Goal: Transaction & Acquisition: Purchase product/service

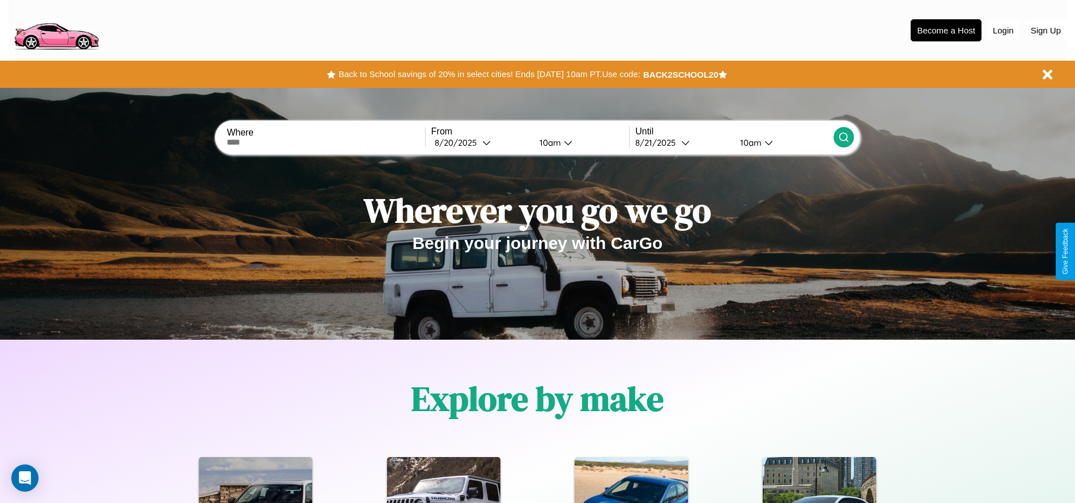
click at [326, 142] on input "text" at bounding box center [326, 142] width 198 height 9
type input "**********"
click at [481, 142] on div "8 / 20 / 2025" at bounding box center [459, 142] width 48 height 11
select select "*"
select select "****"
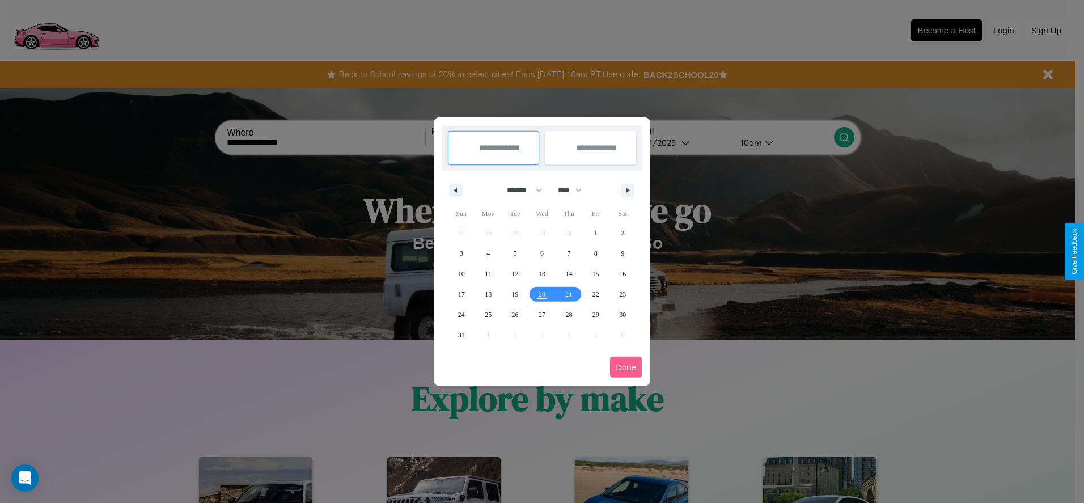
drag, startPoint x: 519, startPoint y: 190, endPoint x: 542, endPoint y: 227, distance: 43.8
click at [519, 190] on select "******* ******** ***** ***** *** **** **** ****** ********* ******* ******** **…" at bounding box center [522, 190] width 48 height 19
select select "*"
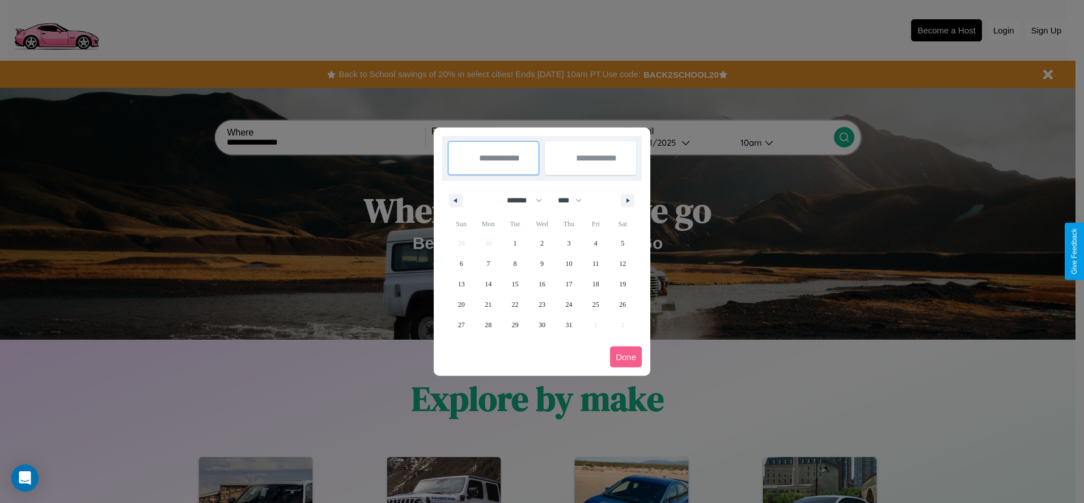
click at [575, 200] on select "**** **** **** **** **** **** **** **** **** **** **** **** **** **** **** ****…" at bounding box center [569, 200] width 34 height 19
select select "****"
click at [541, 324] on span "29" at bounding box center [542, 325] width 7 height 20
type input "**********"
click at [569, 324] on span "30" at bounding box center [568, 325] width 7 height 20
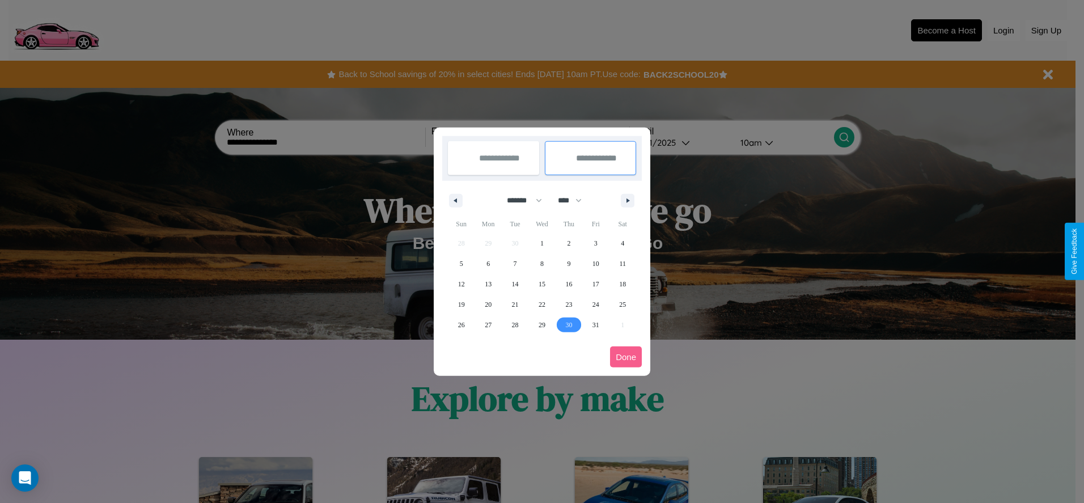
type input "**********"
click at [626, 357] on button "Done" at bounding box center [626, 356] width 32 height 21
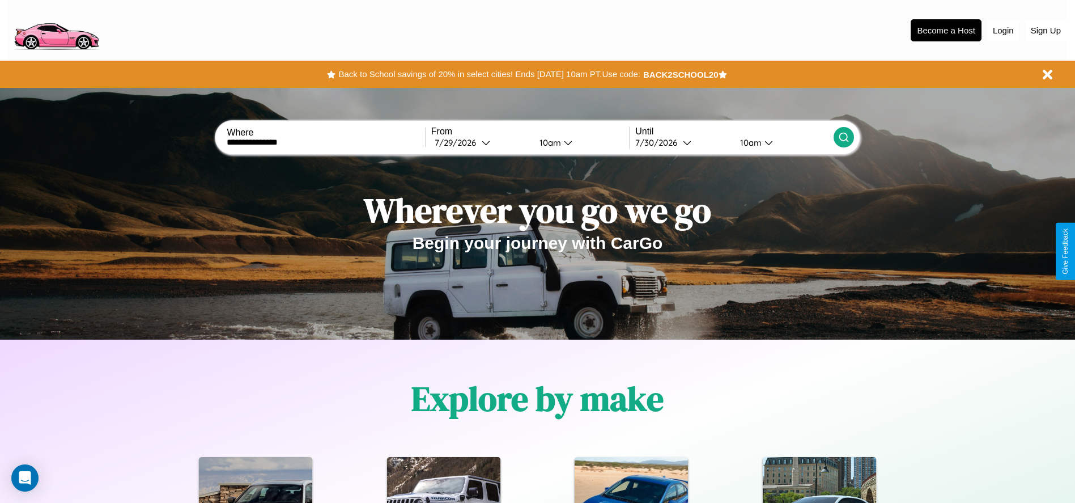
click at [844, 137] on icon at bounding box center [844, 137] width 11 height 11
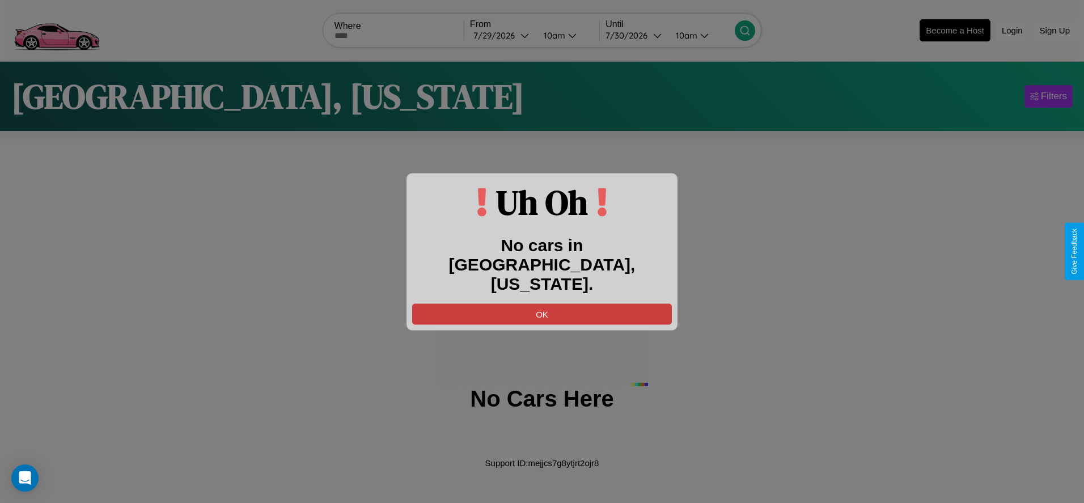
click at [542, 303] on button "OK" at bounding box center [542, 313] width 260 height 21
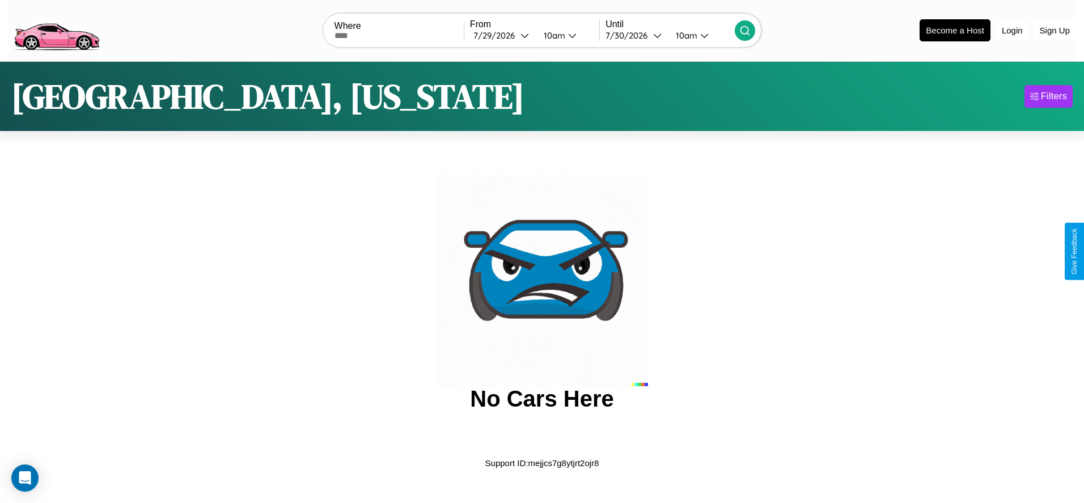
click at [56, 29] on img at bounding box center [57, 30] width 96 height 48
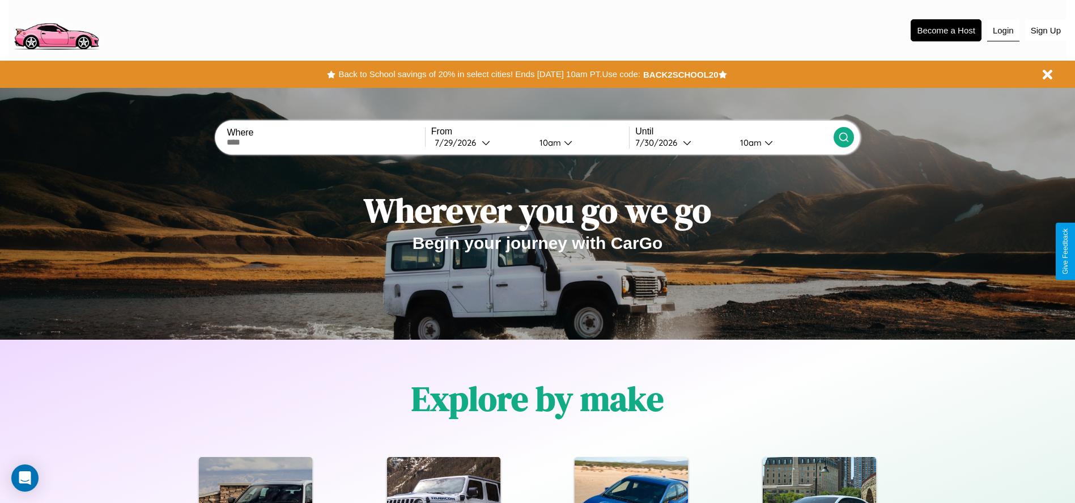
click at [1003, 30] on button "Login" at bounding box center [1004, 31] width 32 height 22
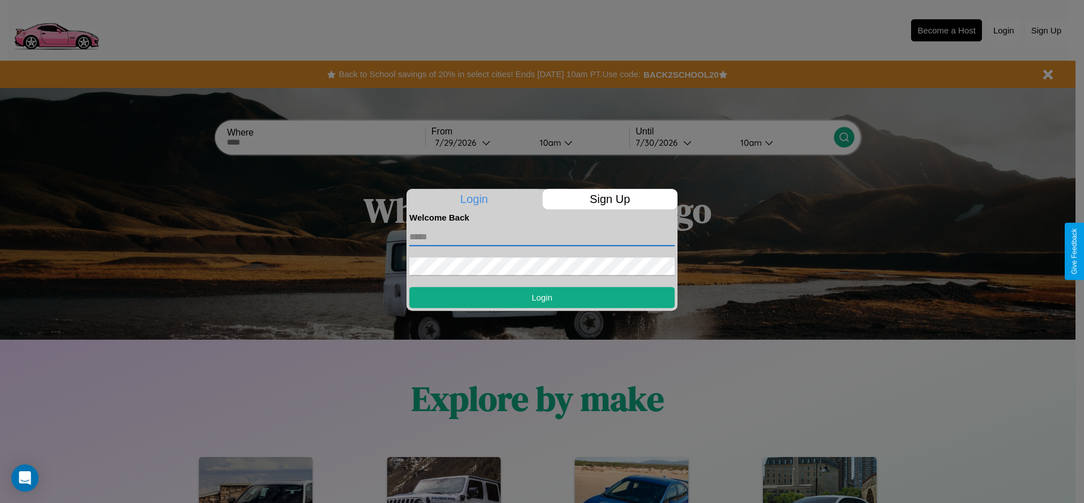
click at [542, 236] on input "text" at bounding box center [541, 237] width 265 height 18
type input "**********"
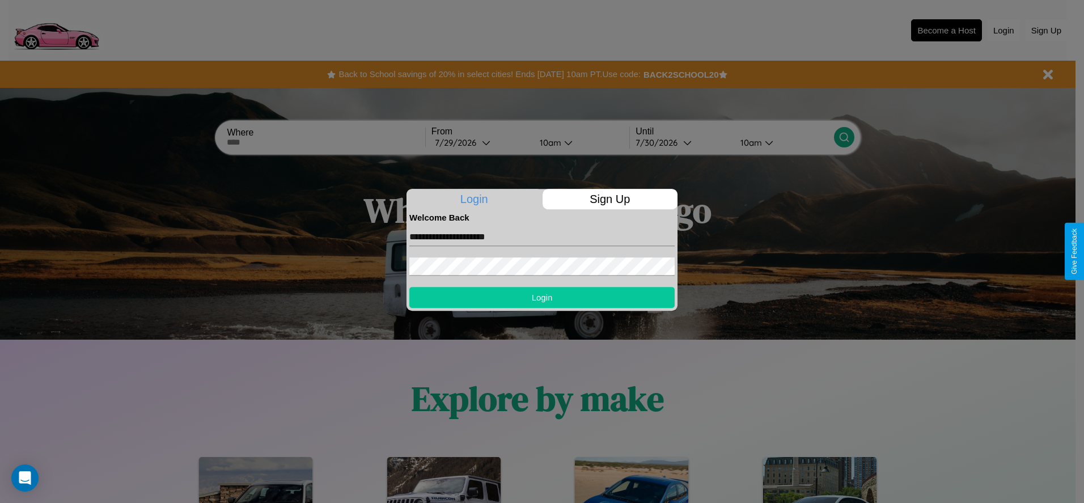
click at [542, 297] on button "Login" at bounding box center [541, 297] width 265 height 21
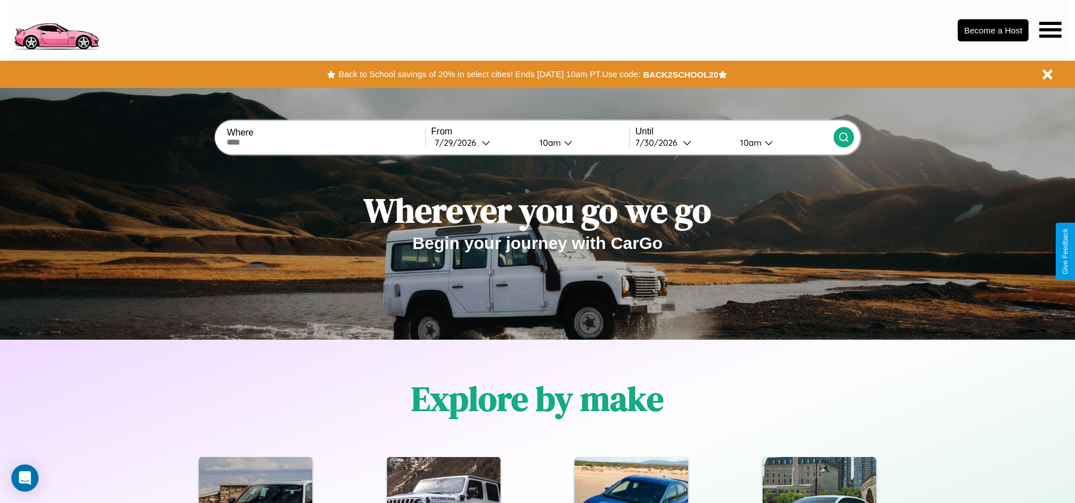
scroll to position [235, 0]
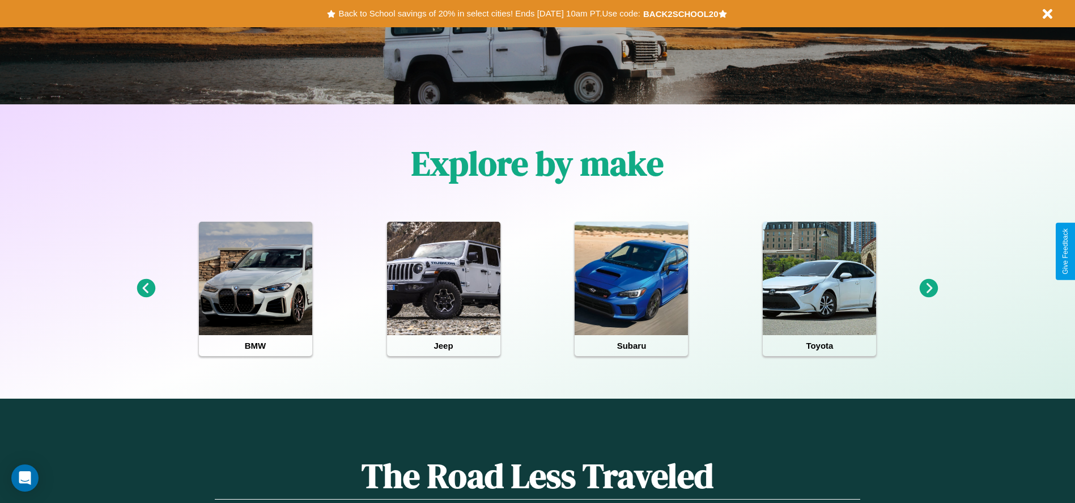
click at [929, 289] on icon at bounding box center [929, 288] width 19 height 19
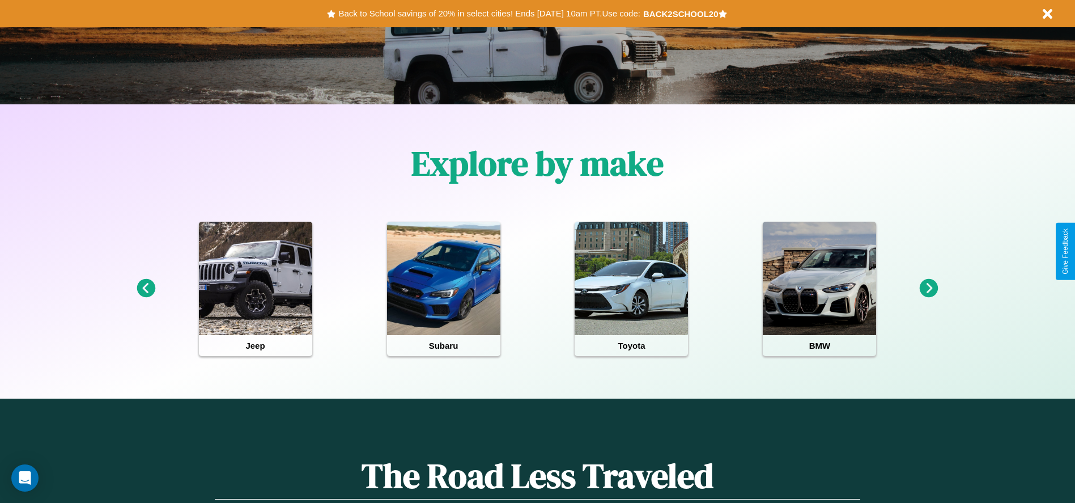
click at [929, 289] on icon at bounding box center [929, 288] width 19 height 19
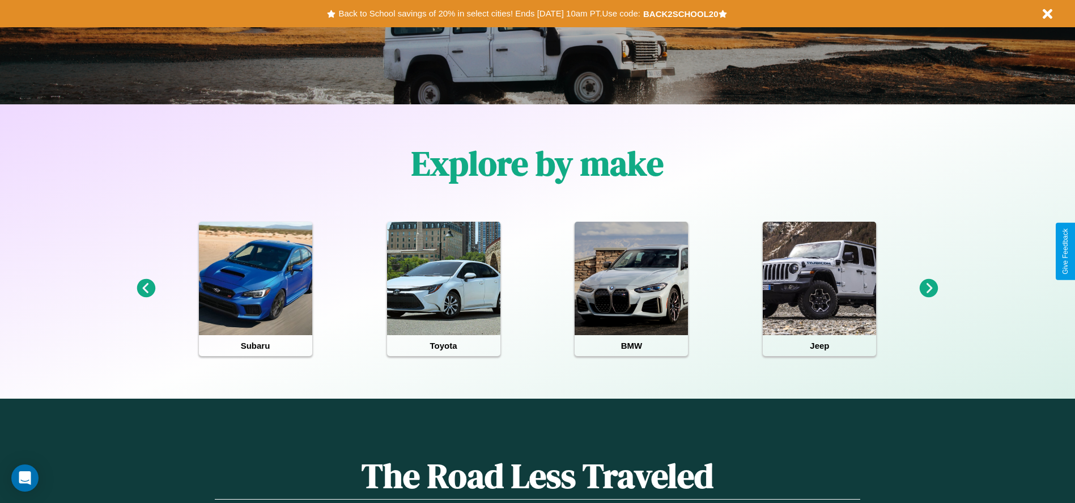
click at [929, 289] on icon at bounding box center [929, 288] width 19 height 19
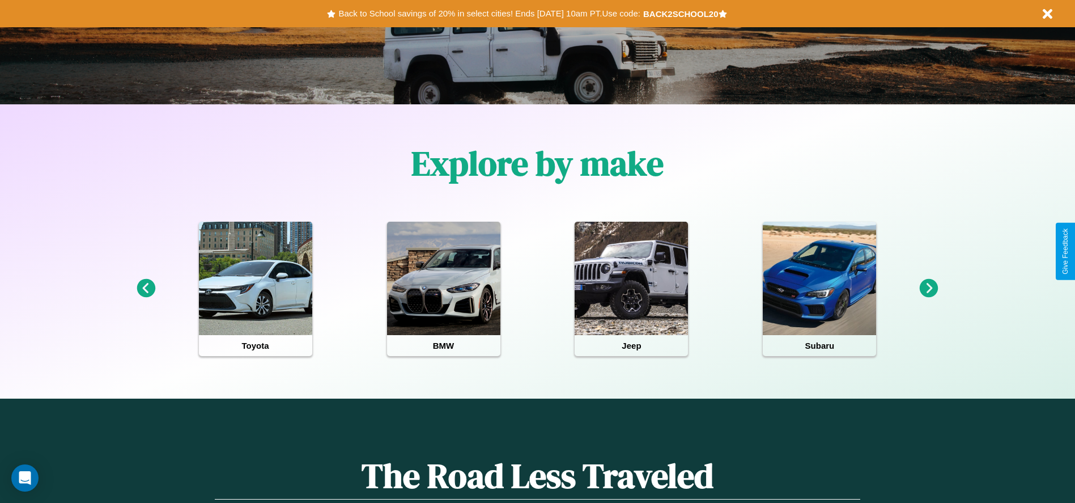
click at [929, 289] on icon at bounding box center [929, 288] width 19 height 19
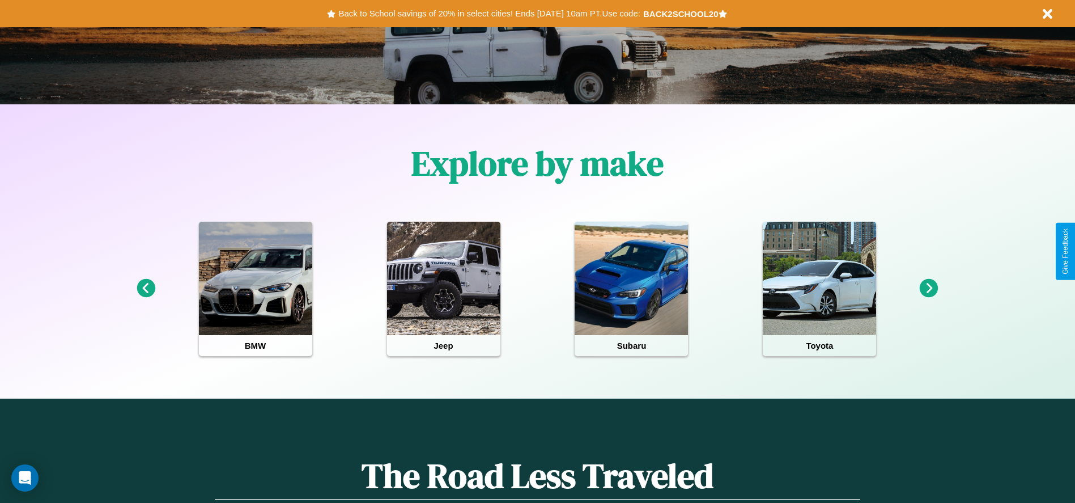
click at [929, 289] on icon at bounding box center [929, 288] width 19 height 19
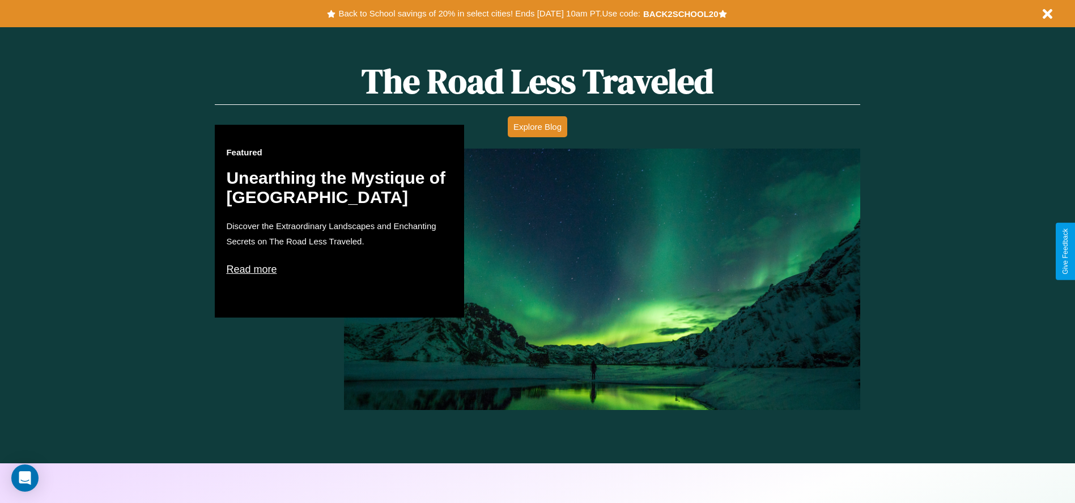
scroll to position [647, 0]
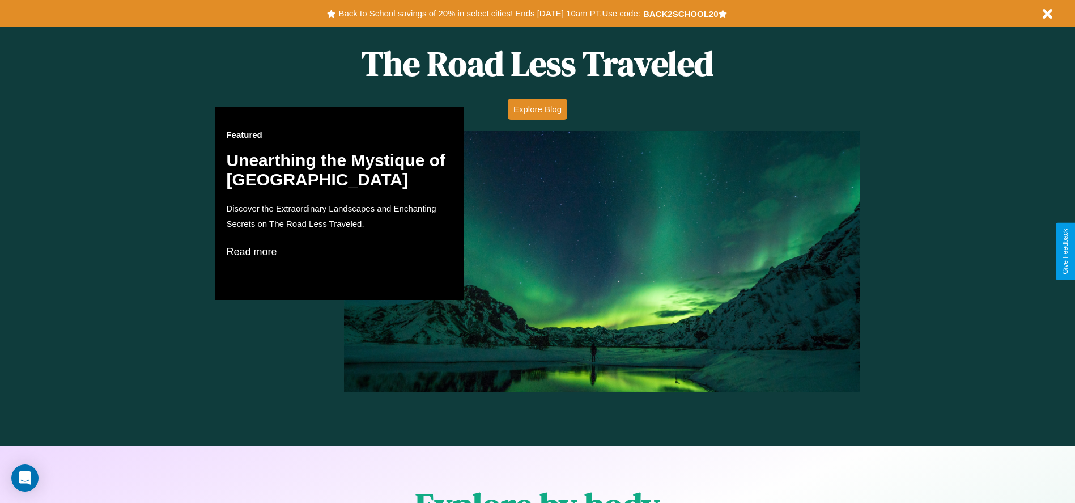
click at [340, 251] on p "Read more" at bounding box center [339, 252] width 227 height 18
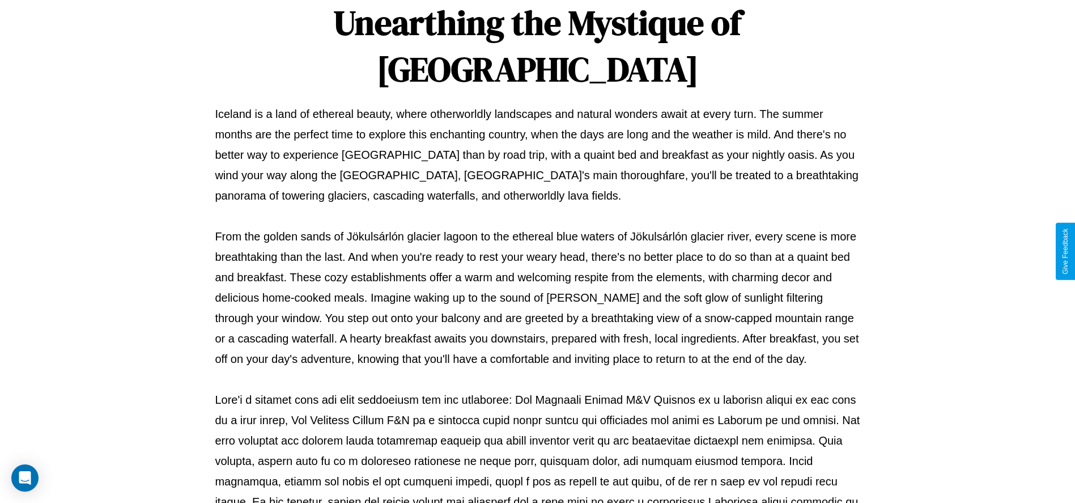
scroll to position [376, 0]
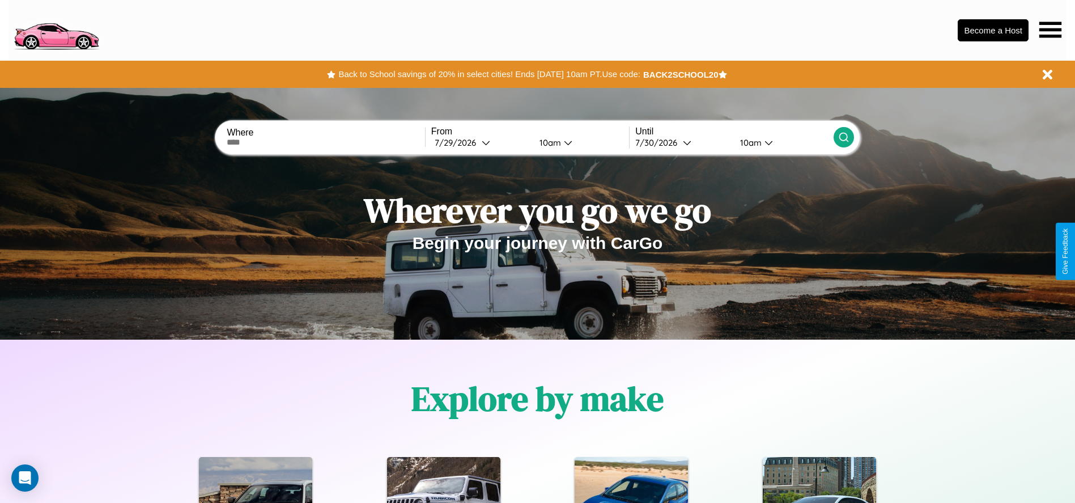
click at [326, 142] on input "text" at bounding box center [326, 142] width 198 height 9
type input "******"
click at [481, 142] on div "7 / 29 / 2026" at bounding box center [458, 142] width 47 height 11
select select "*"
select select "****"
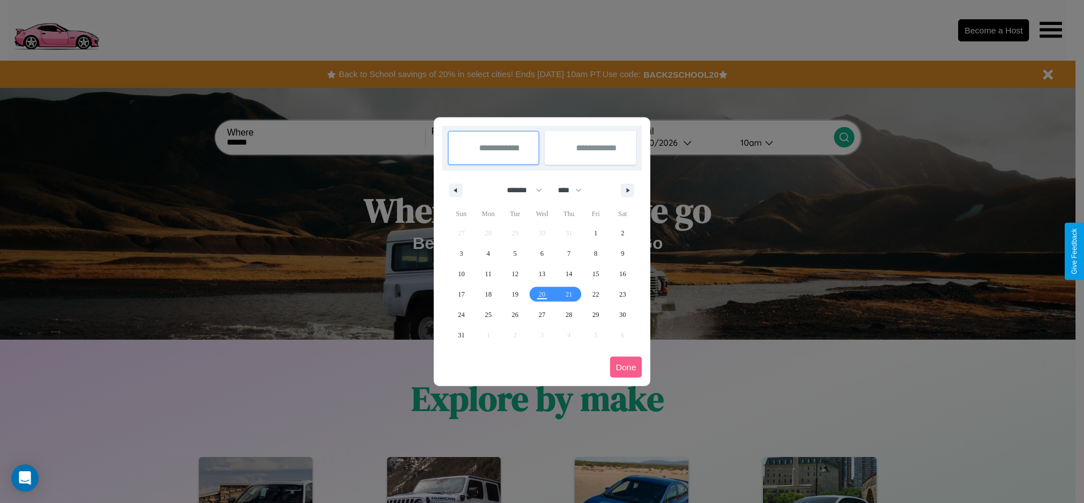
click at [519, 190] on select "******* ******** ***** ***** *** **** **** ****** ********* ******* ******** **…" at bounding box center [522, 190] width 48 height 19
select select "*"
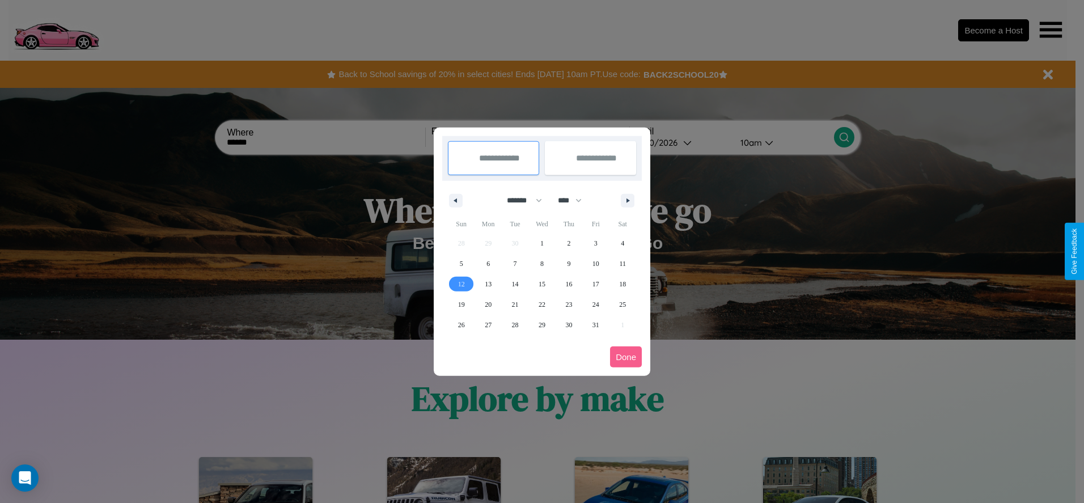
click at [461, 283] on span "12" at bounding box center [461, 284] width 7 height 20
type input "**********"
click at [515, 304] on span "21" at bounding box center [515, 304] width 7 height 20
type input "**********"
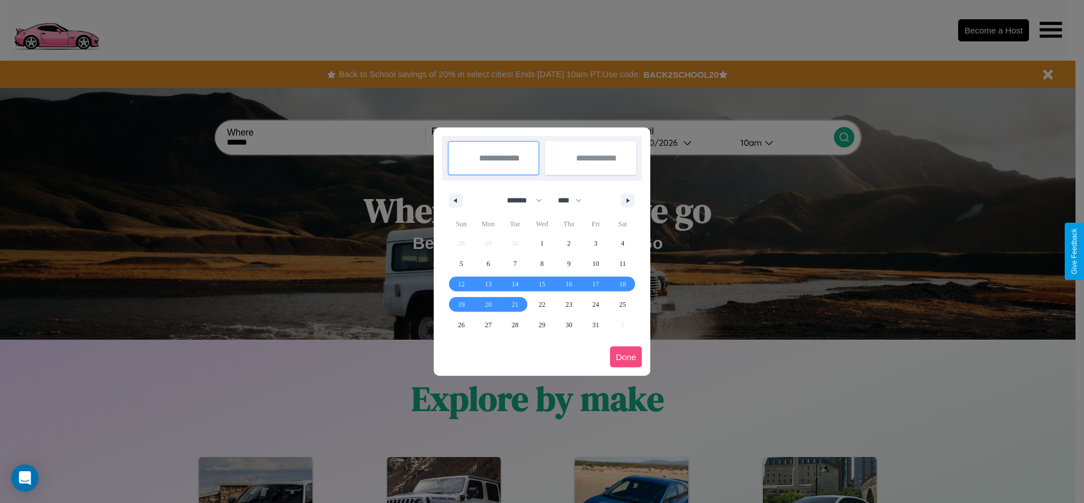
click at [626, 357] on button "Done" at bounding box center [626, 356] width 32 height 21
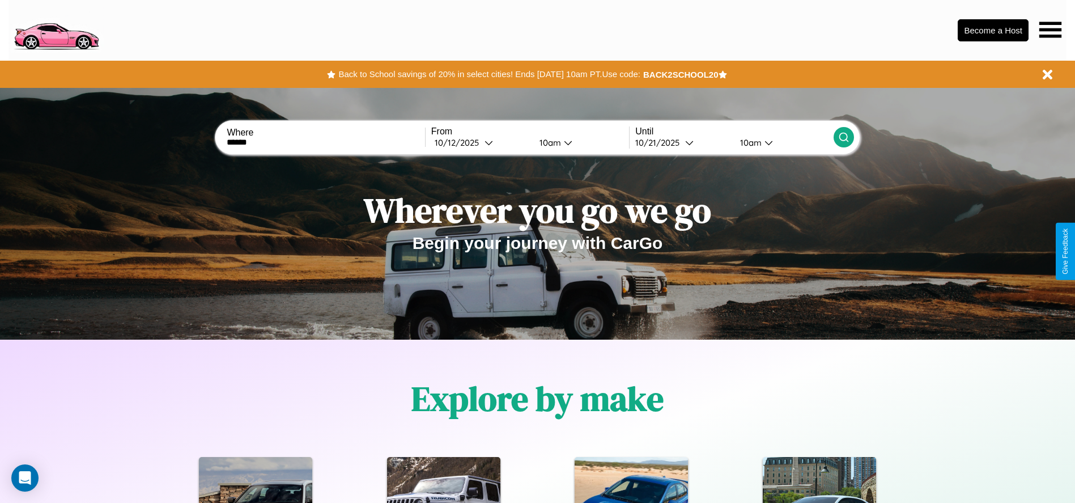
click at [548, 142] on div "10am" at bounding box center [549, 142] width 30 height 11
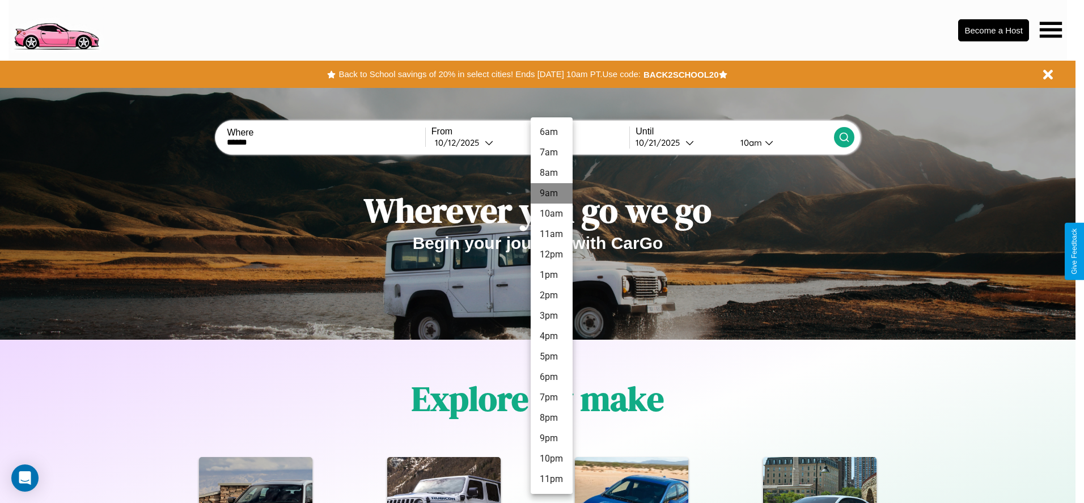
click at [551, 193] on li "9am" at bounding box center [552, 193] width 42 height 20
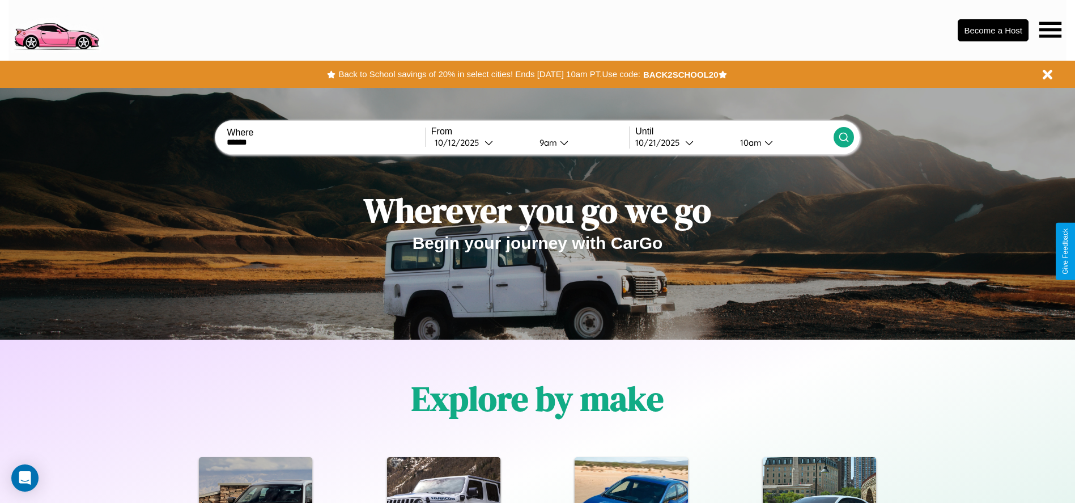
click at [844, 137] on icon at bounding box center [844, 137] width 11 height 11
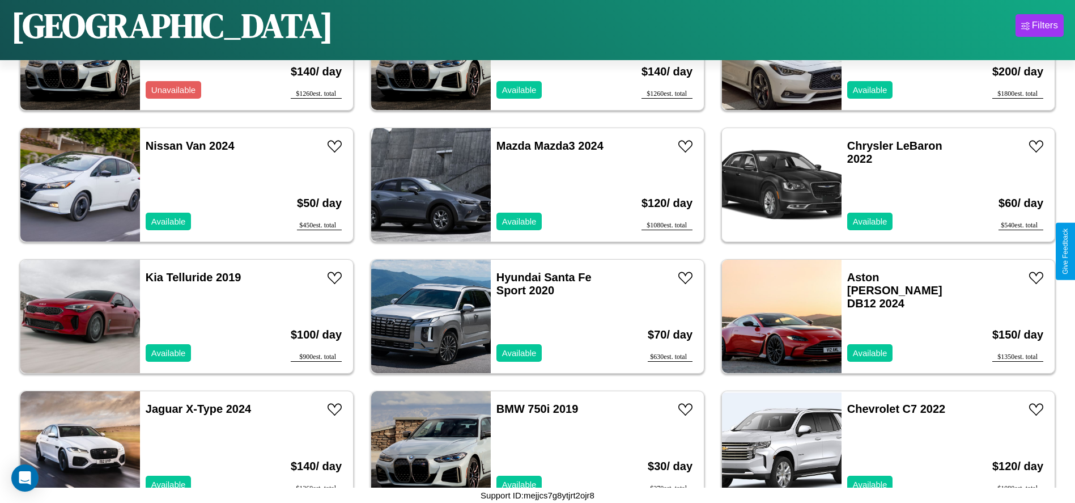
scroll to position [5914, 0]
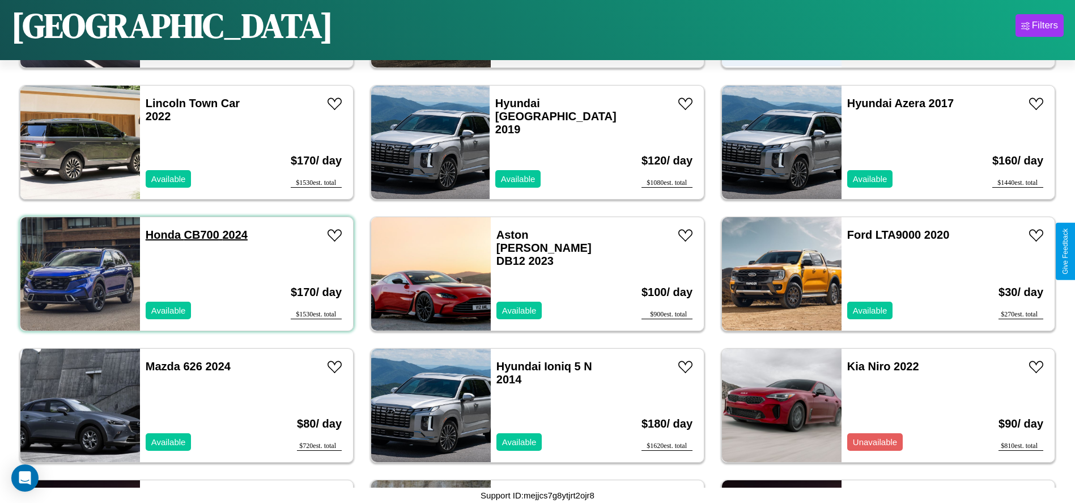
click at [162, 235] on link "Honda CB700 2024" at bounding box center [197, 234] width 102 height 12
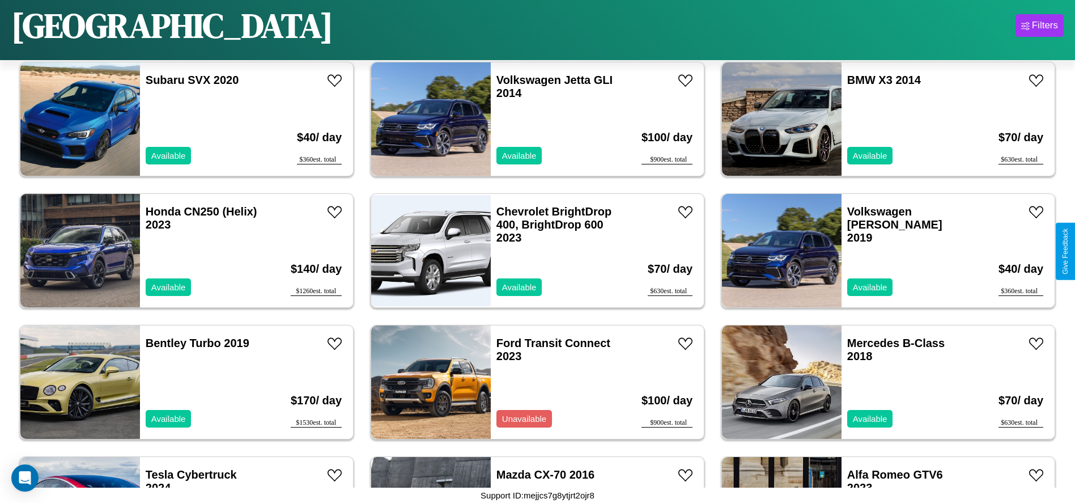
scroll to position [258, 0]
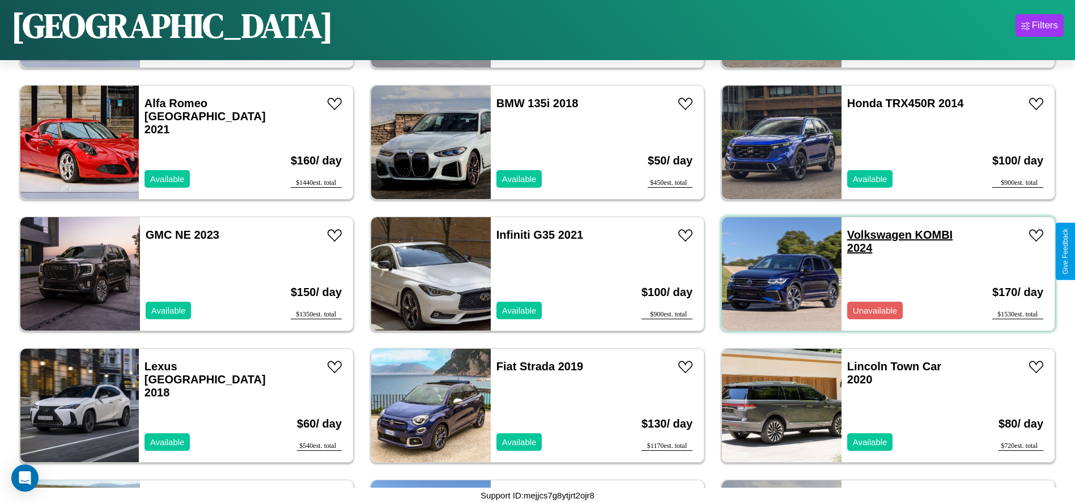
click at [873, 235] on link "Volkswagen KOMBI 2024" at bounding box center [900, 241] width 105 height 26
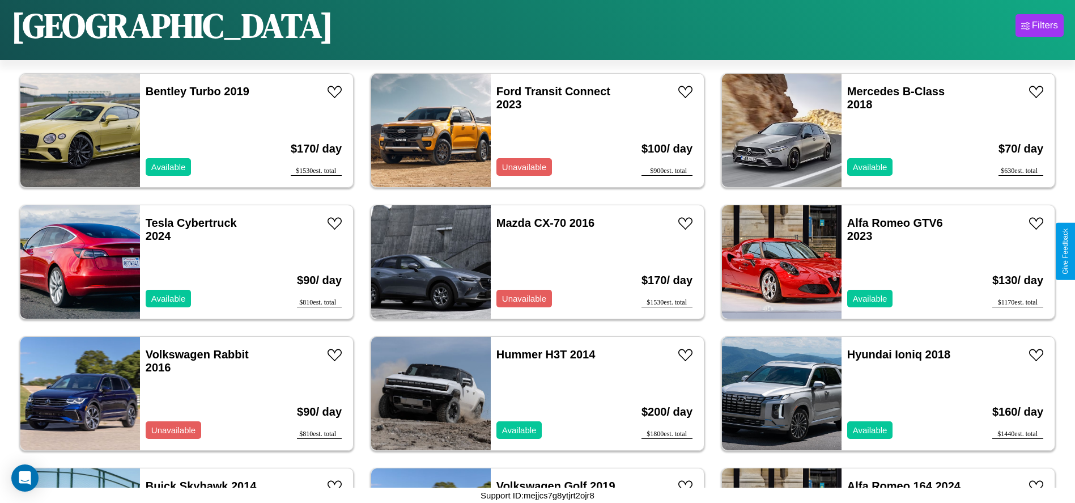
scroll to position [4204, 0]
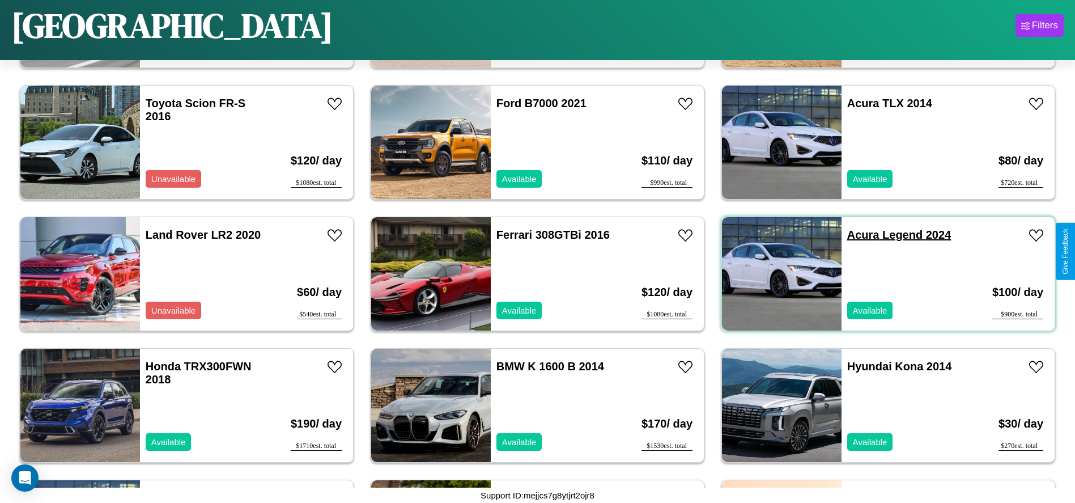
click at [857, 235] on link "Acura Legend 2024" at bounding box center [900, 234] width 104 height 12
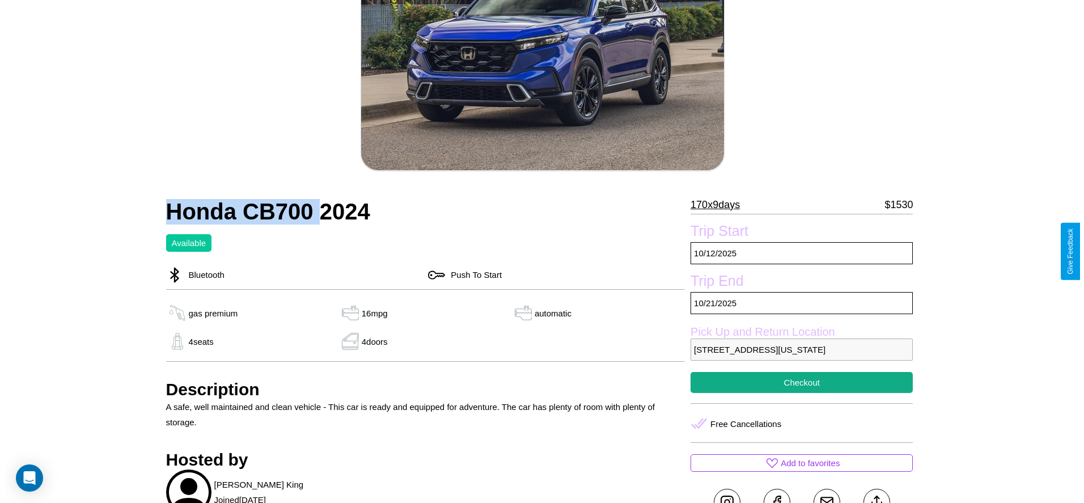
scroll to position [164, 0]
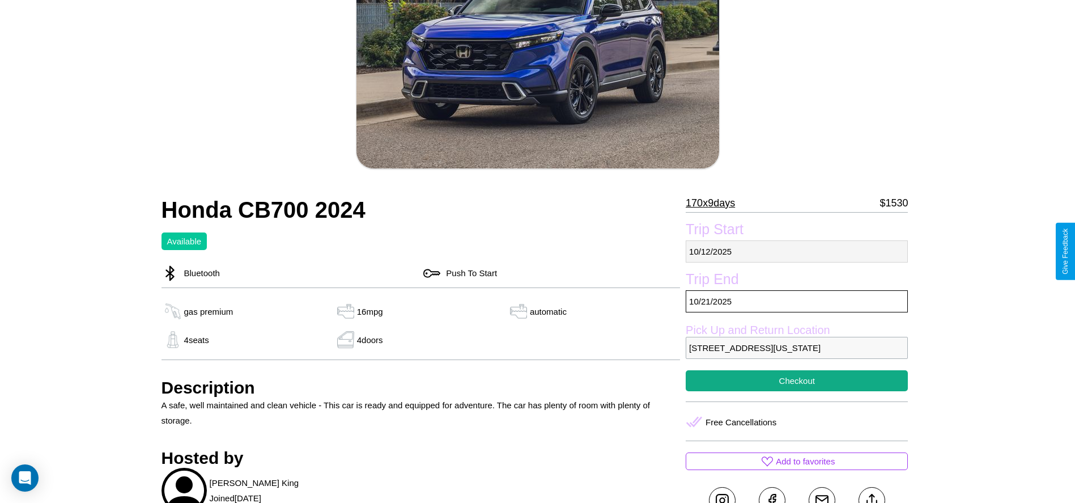
click at [797, 251] on p "10 / 12 / 2025" at bounding box center [797, 251] width 222 height 22
select select "*"
select select "****"
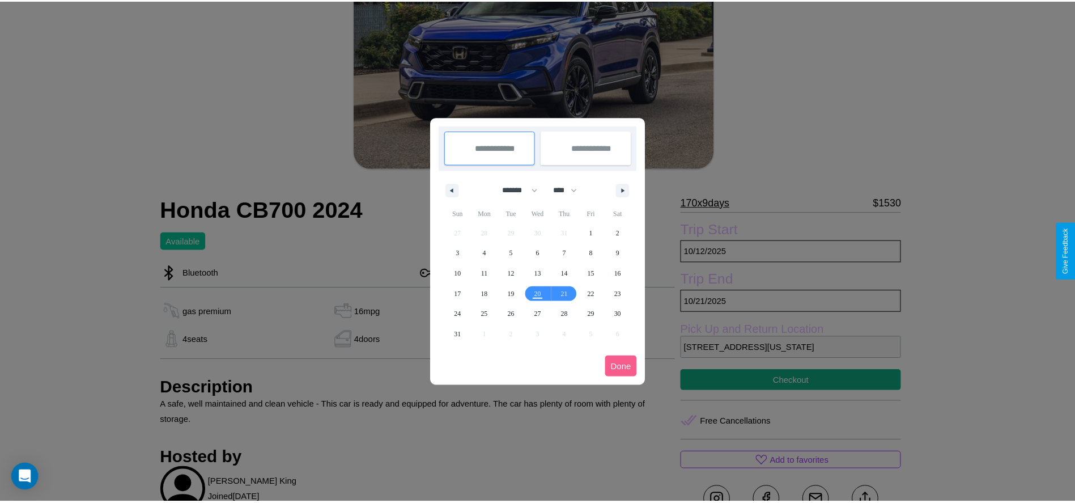
scroll to position [0, 0]
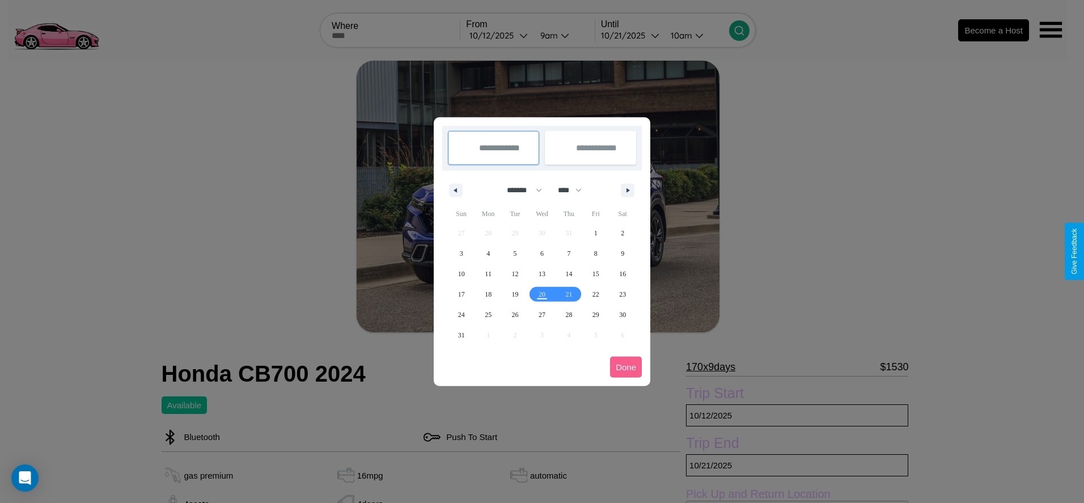
click at [499, 35] on div at bounding box center [542, 251] width 1084 height 503
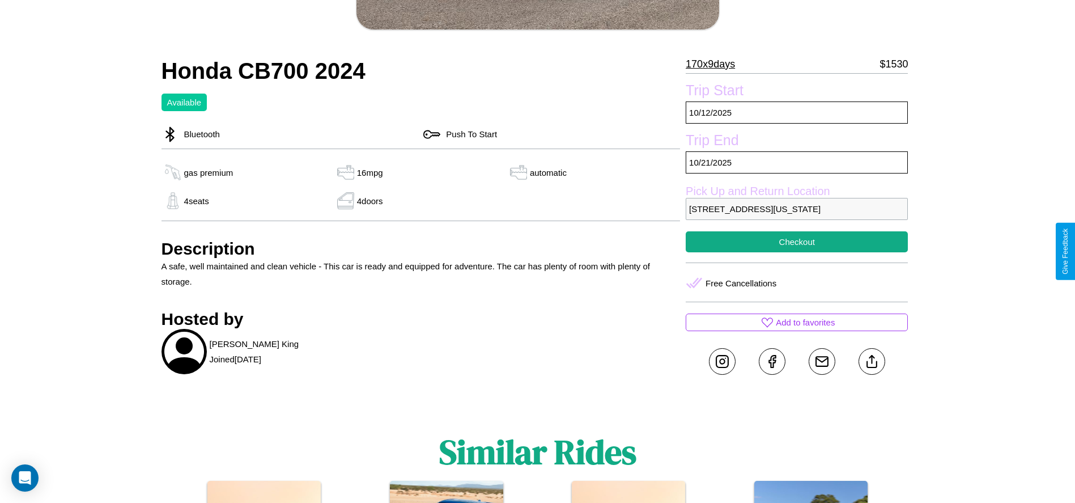
scroll to position [308, 0]
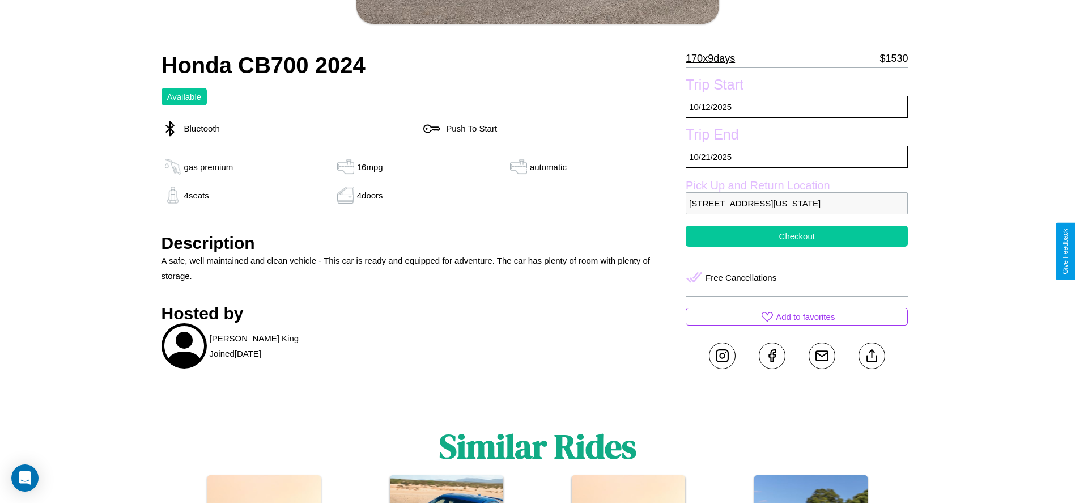
click at [797, 247] on button "Checkout" at bounding box center [797, 236] width 222 height 21
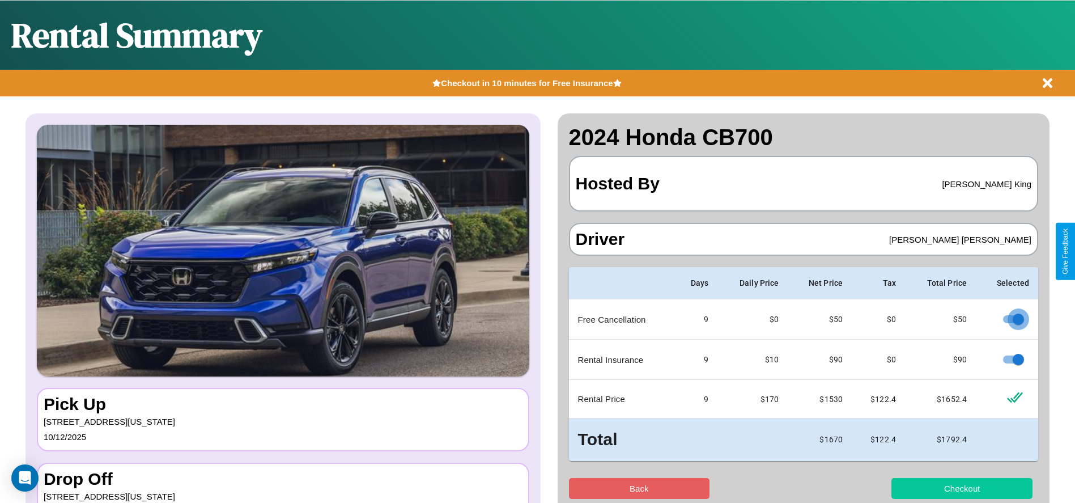
click at [962, 488] on button "Checkout" at bounding box center [962, 488] width 141 height 21
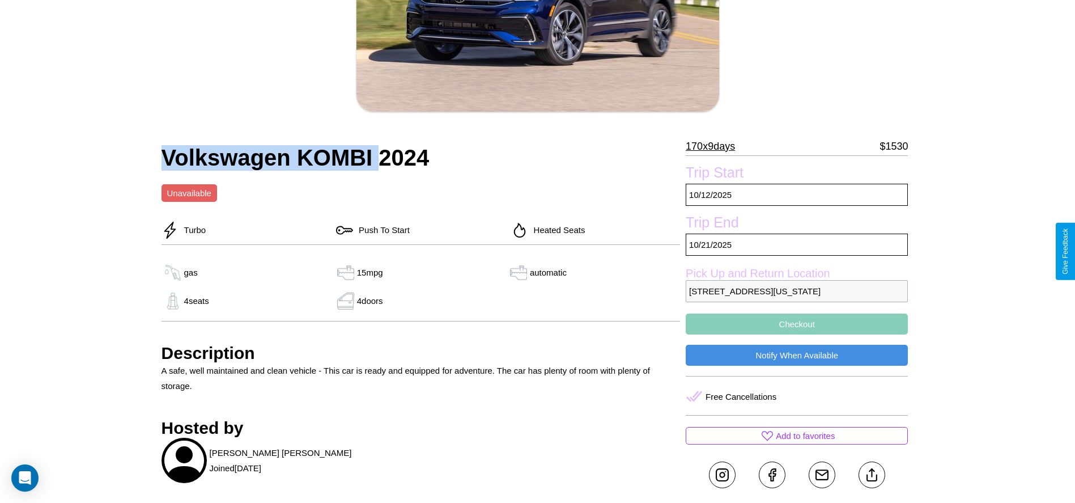
scroll to position [308, 0]
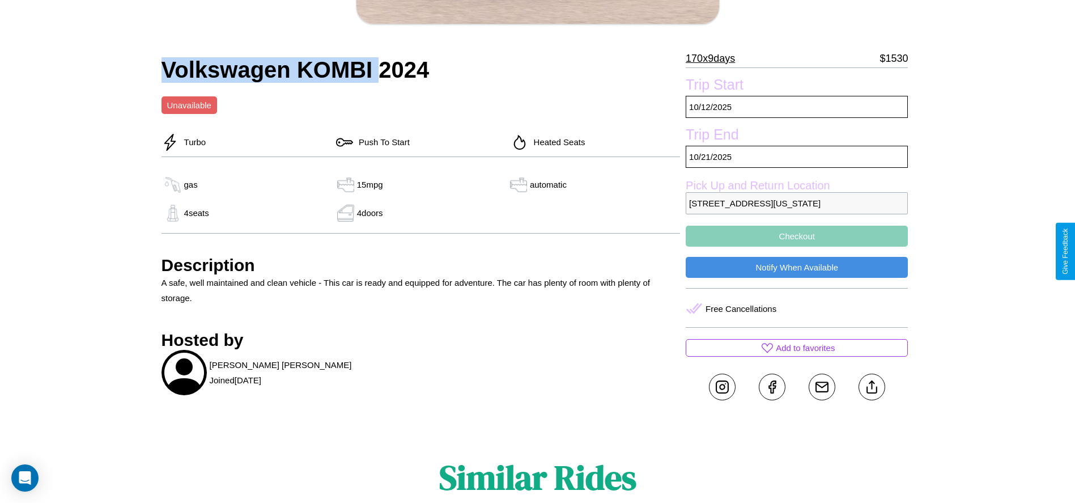
click at [797, 247] on button "Checkout" at bounding box center [797, 236] width 222 height 21
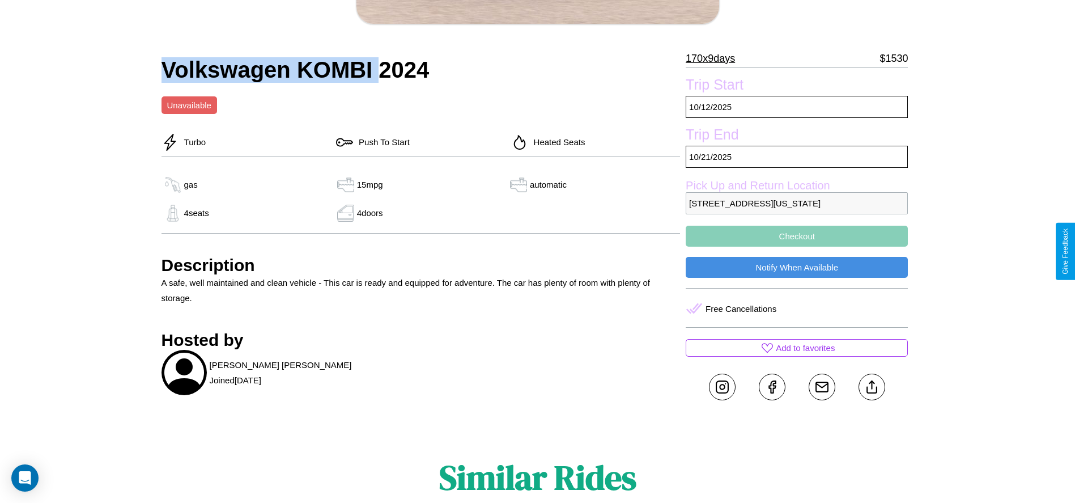
click at [797, 247] on button "Checkout" at bounding box center [797, 236] width 222 height 21
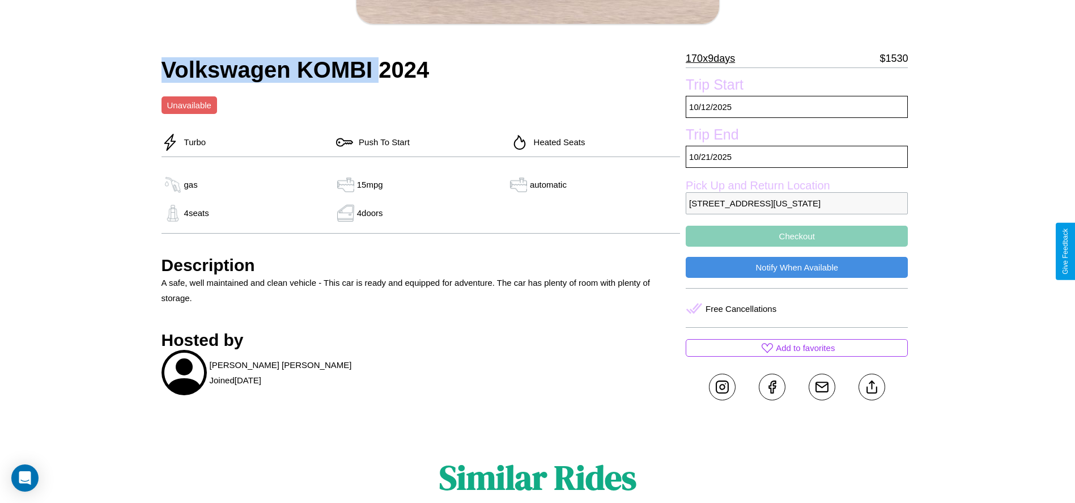
click at [797, 247] on button "Checkout" at bounding box center [797, 236] width 222 height 21
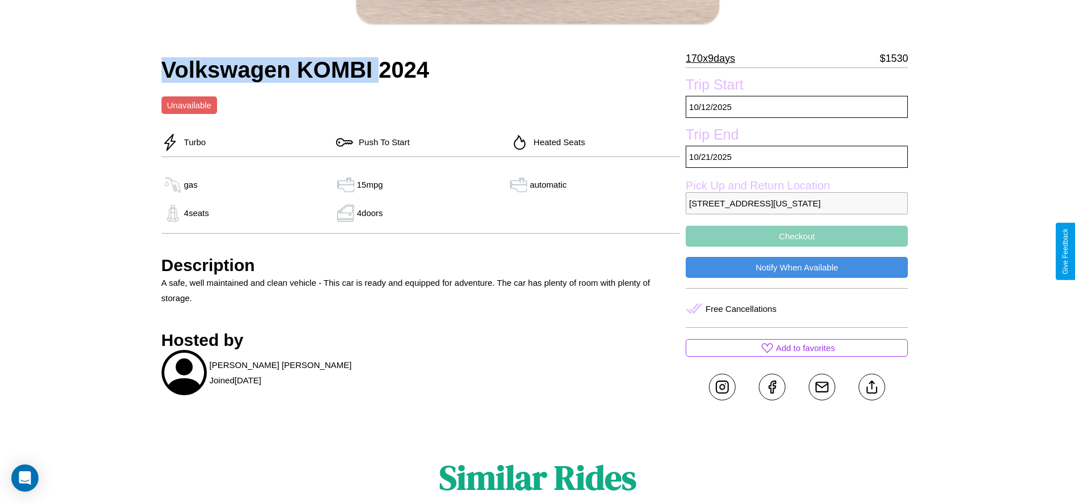
click at [797, 247] on button "Checkout" at bounding box center [797, 236] width 222 height 21
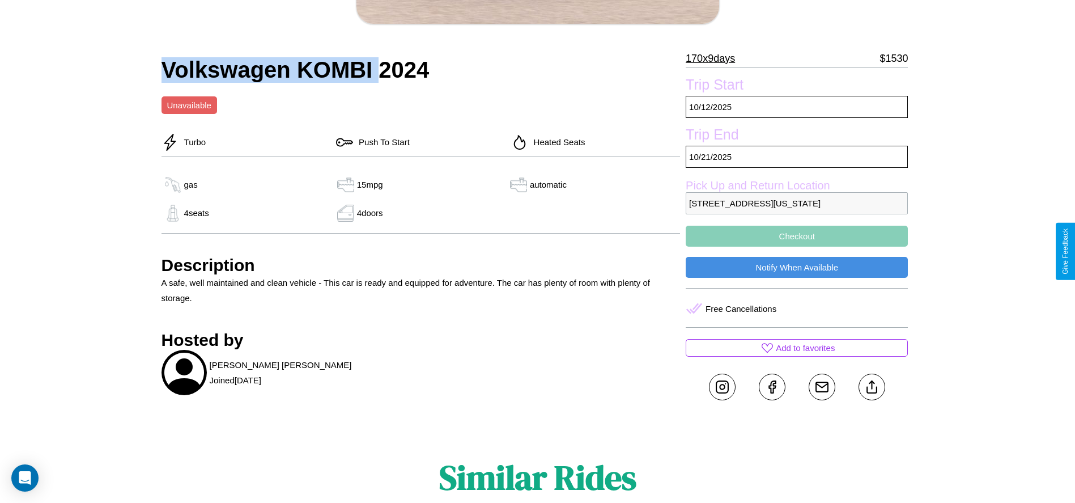
click at [797, 247] on button "Checkout" at bounding box center [797, 236] width 222 height 21
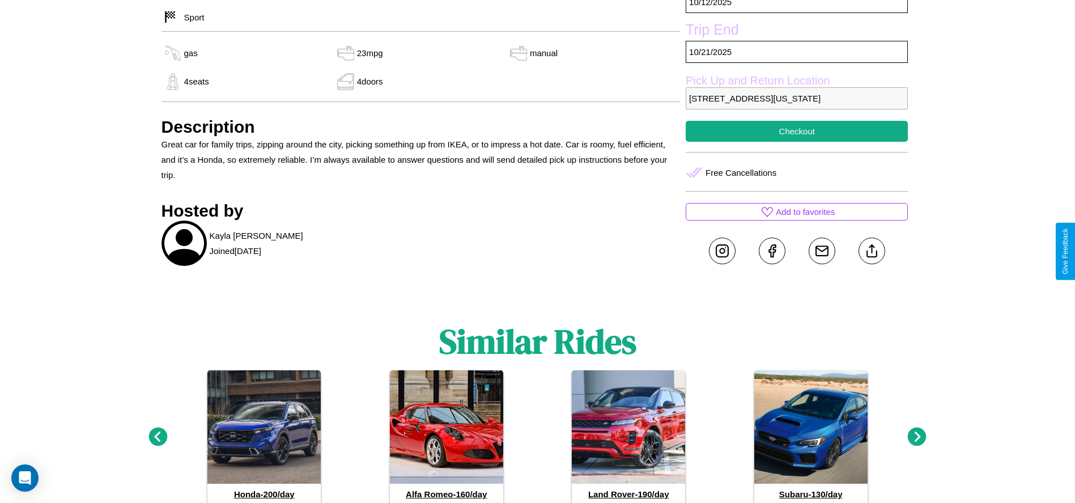
scroll to position [641, 0]
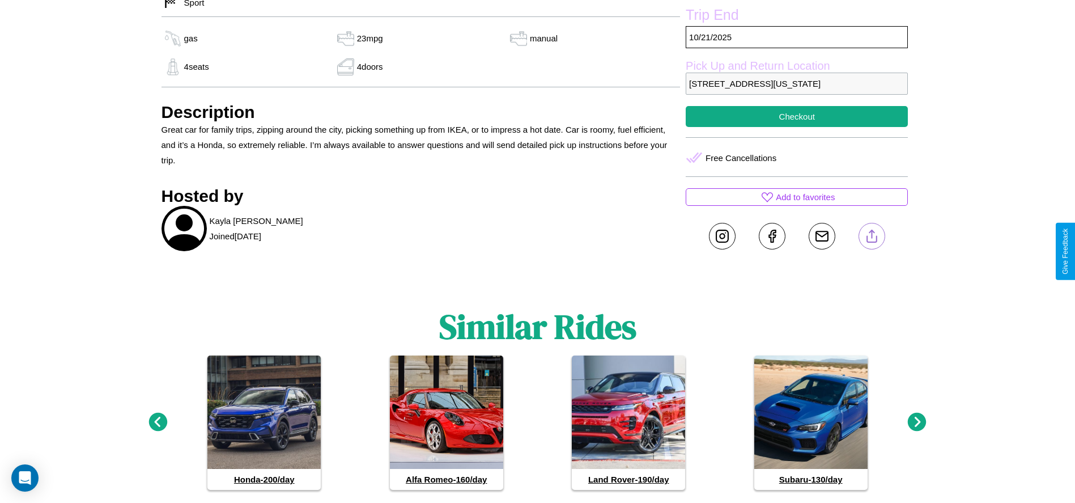
click at [872, 238] on line at bounding box center [872, 234] width 0 height 8
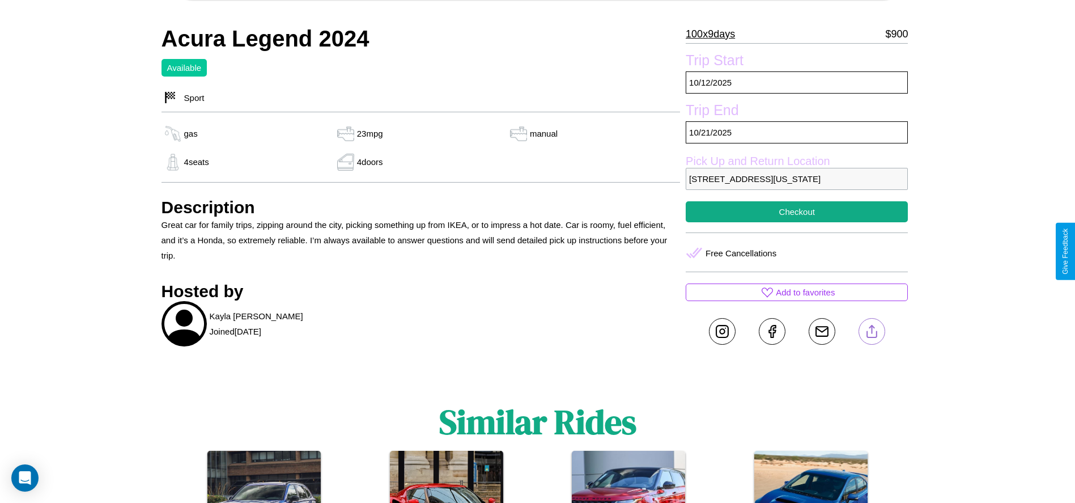
scroll to position [522, 0]
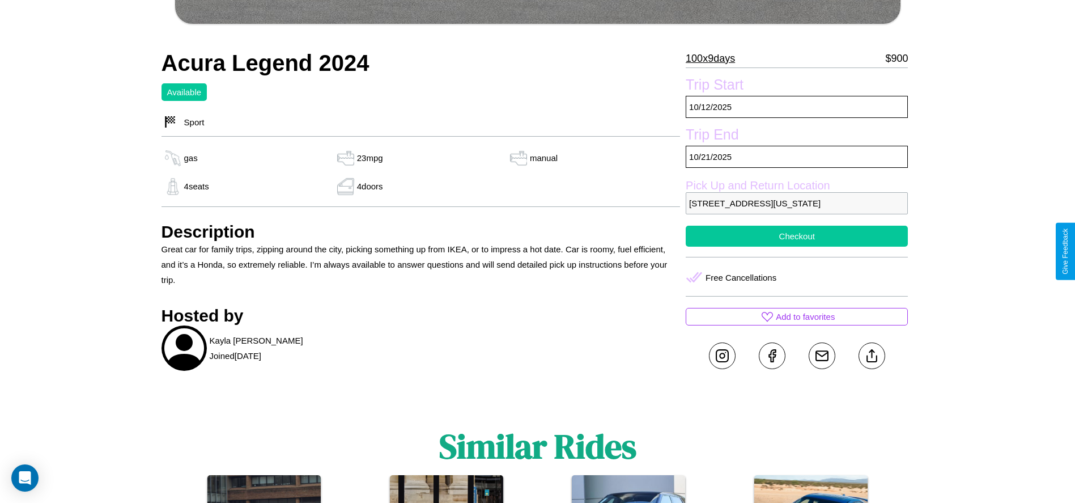
click at [797, 247] on button "Checkout" at bounding box center [797, 236] width 222 height 21
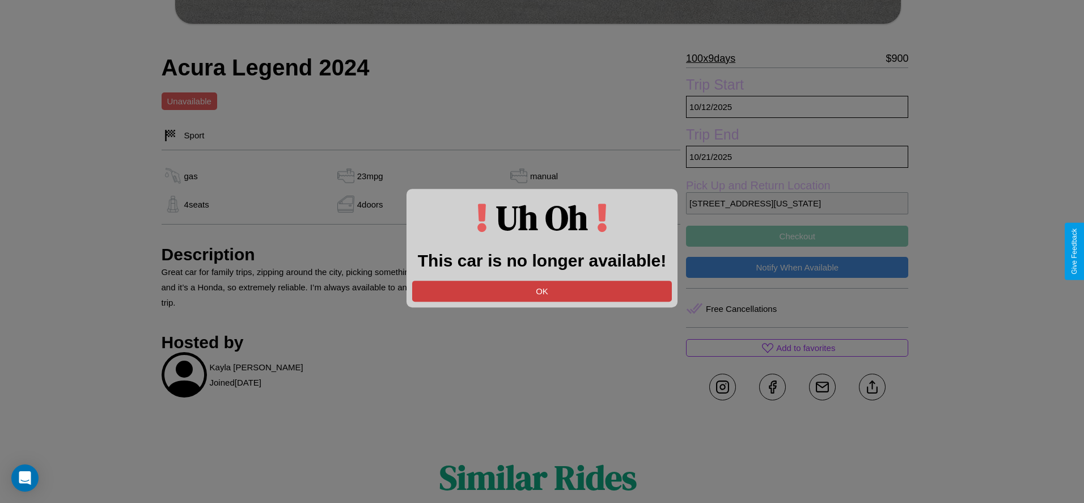
click at [542, 291] on button "OK" at bounding box center [542, 291] width 260 height 21
